Goal: Task Accomplishment & Management: Manage account settings

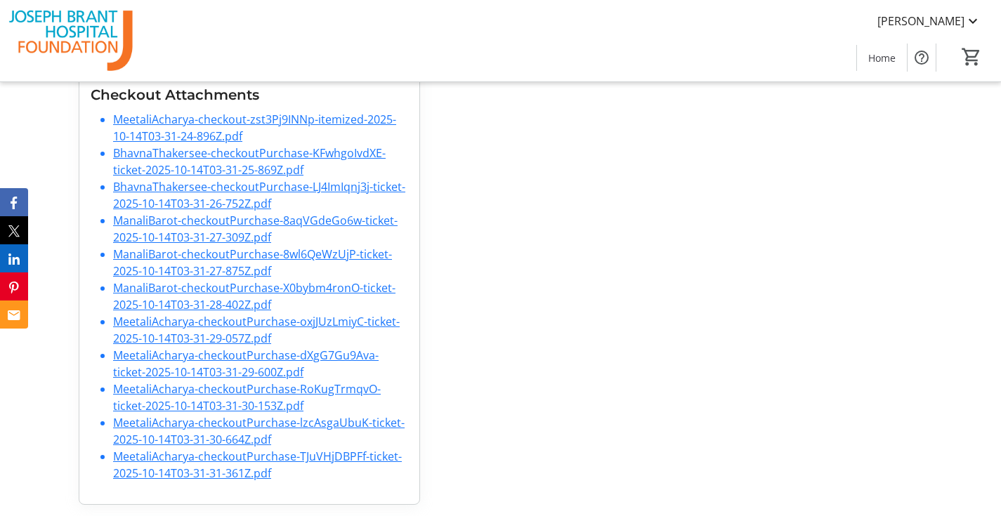
scroll to position [525, 0]
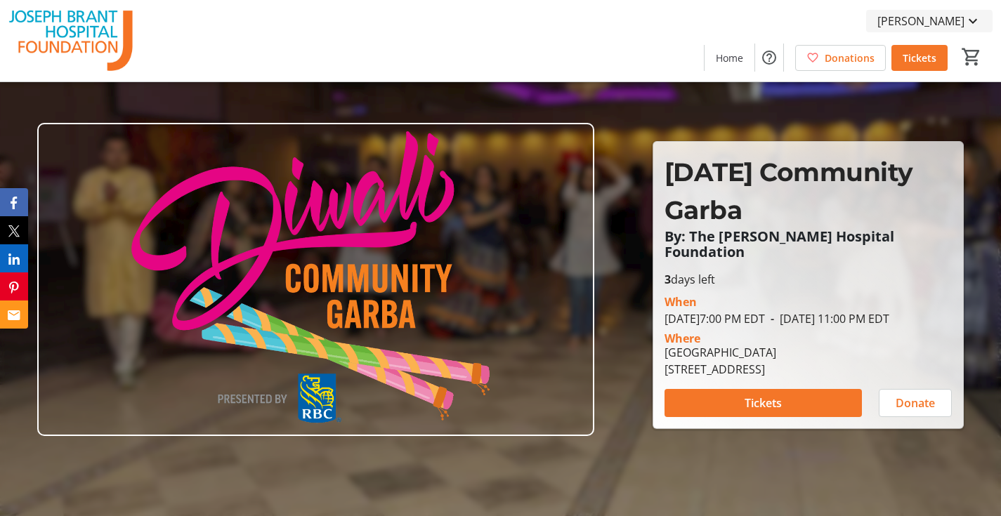
click at [957, 20] on span "[PERSON_NAME]" at bounding box center [920, 21] width 87 height 17
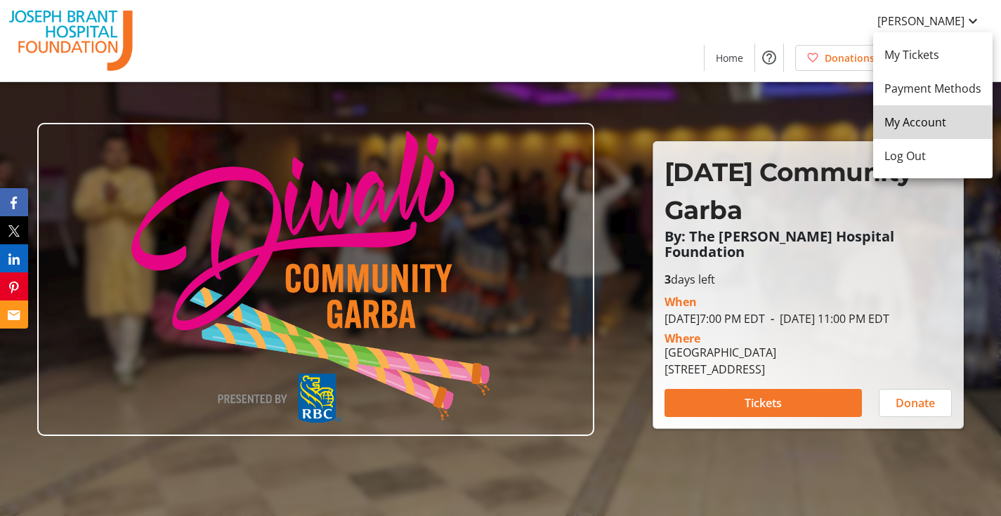
click at [900, 130] on span "My Account" at bounding box center [932, 122] width 97 height 17
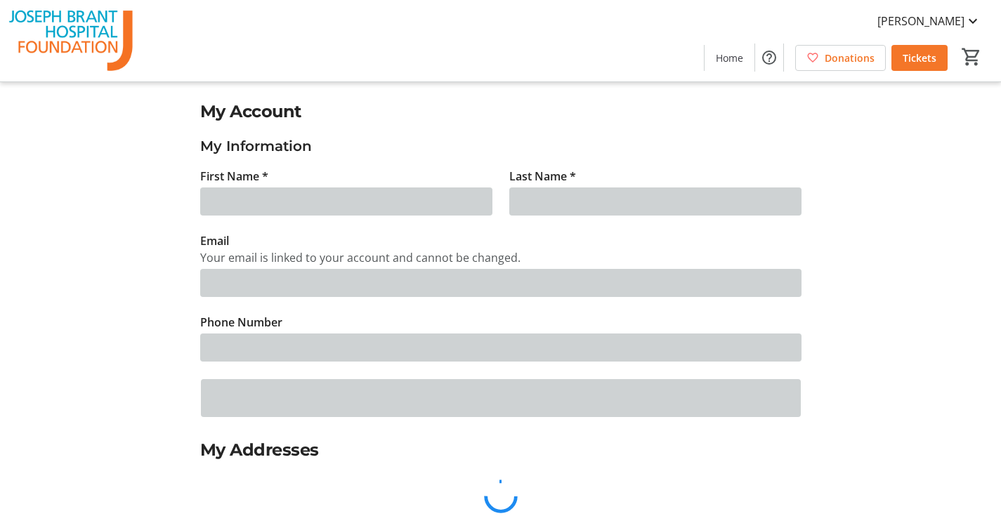
type input "[PERSON_NAME]"
type input "Acharya"
type input "[EMAIL_ADDRESS][DOMAIN_NAME]"
type input "[PHONE_NUMBER]"
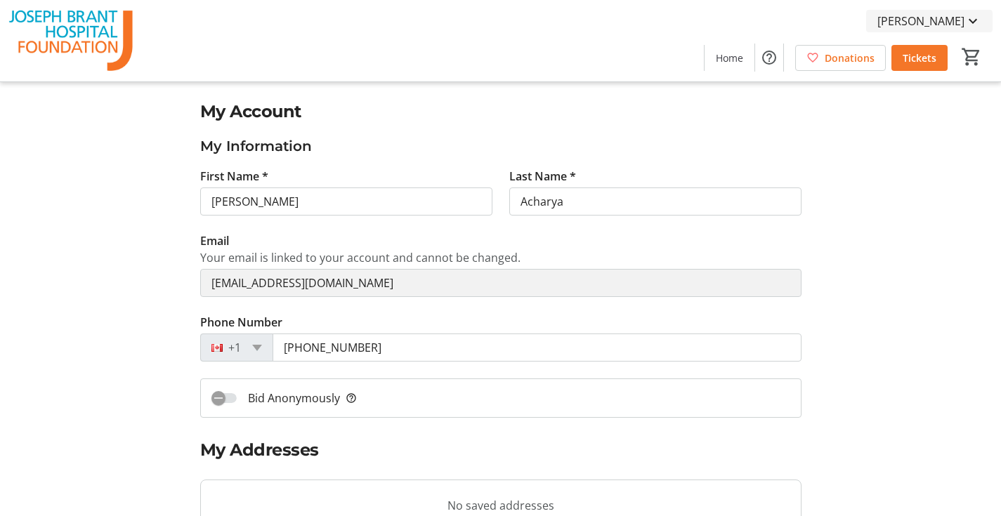
click at [940, 18] on span "[PERSON_NAME]" at bounding box center [920, 21] width 87 height 17
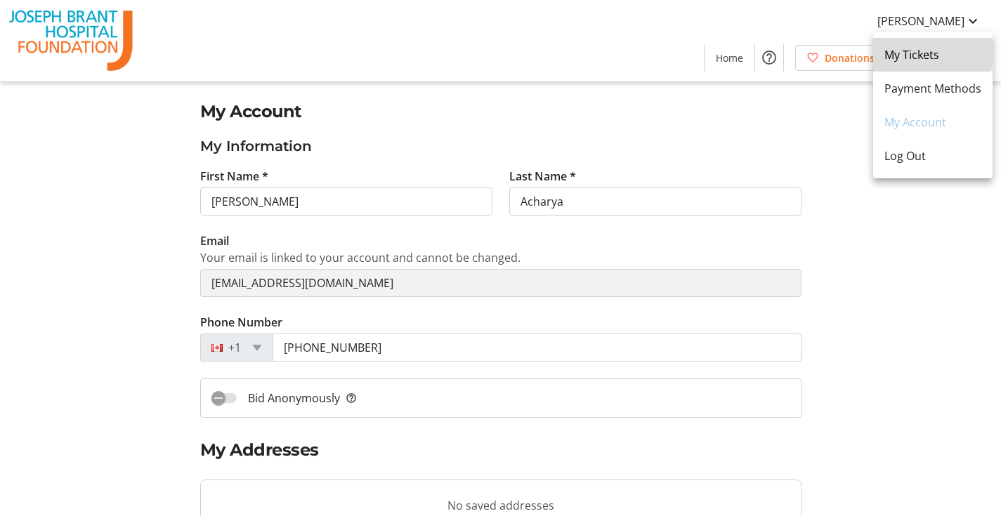
click at [913, 53] on span "My Tickets" at bounding box center [932, 54] width 97 height 17
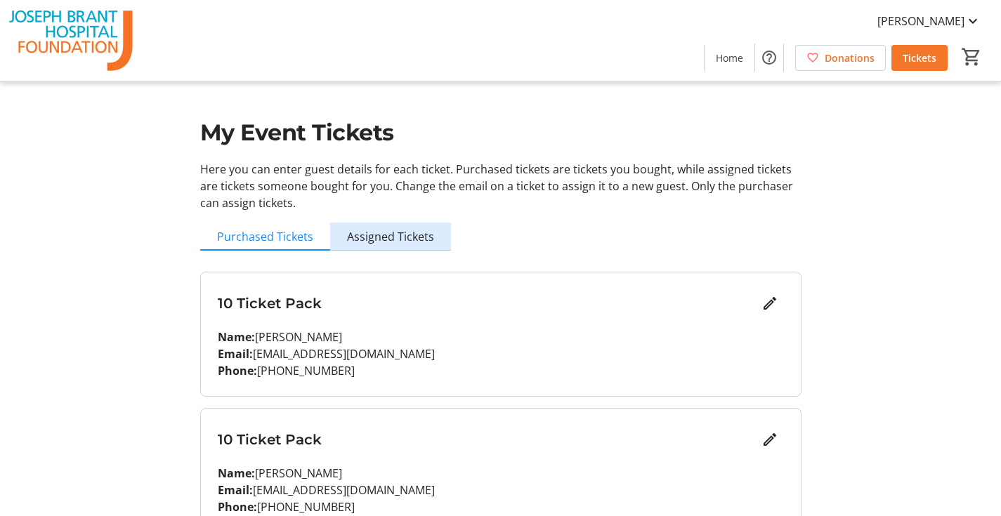
click at [417, 237] on span "Assigned Tickets" at bounding box center [390, 236] width 87 height 11
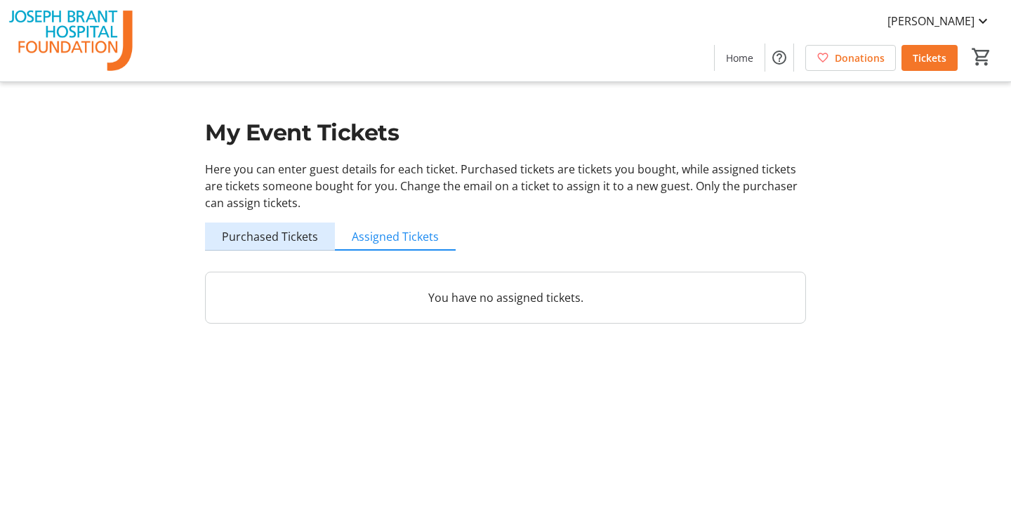
click at [277, 237] on span "Purchased Tickets" at bounding box center [270, 236] width 96 height 11
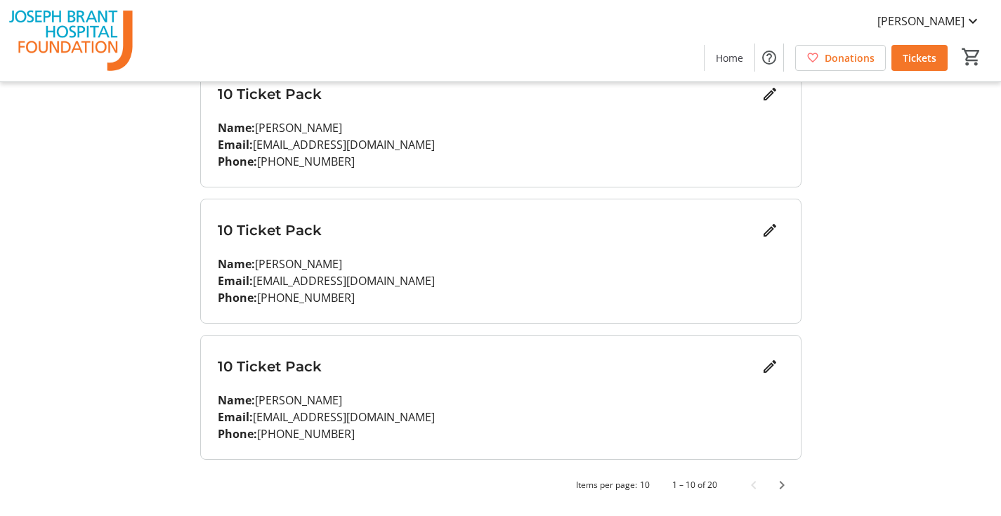
scroll to position [1163, 0]
click at [785, 484] on span "Next page" at bounding box center [782, 485] width 28 height 28
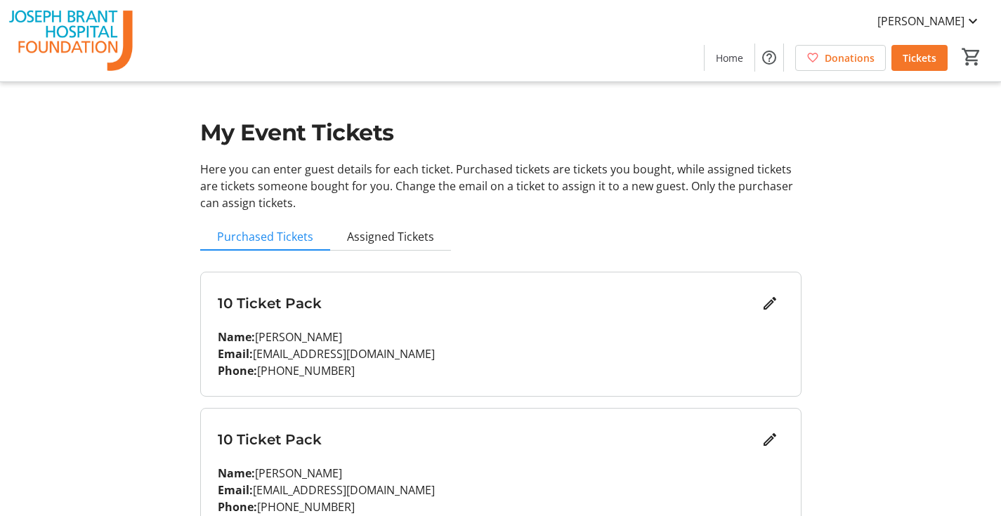
scroll to position [0, 0]
click at [734, 63] on span "Home" at bounding box center [729, 58] width 27 height 15
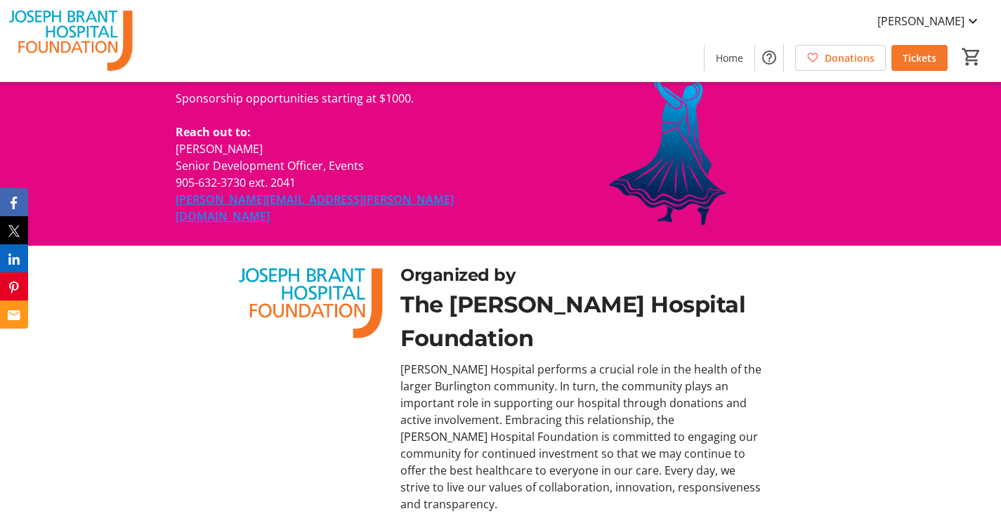
scroll to position [3841, 0]
